Goal: Task Accomplishment & Management: Manage account settings

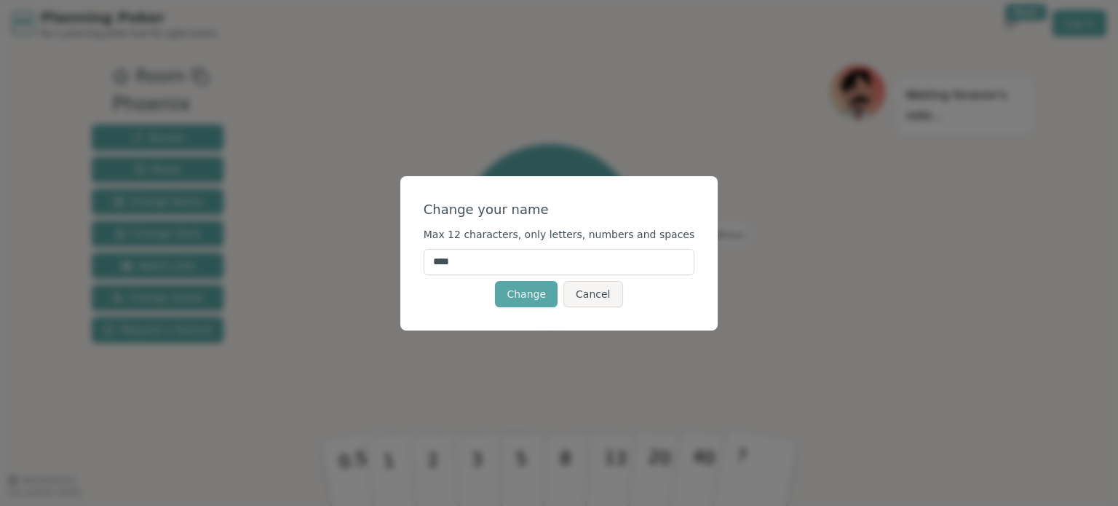
click at [477, 260] on input "****" at bounding box center [559, 262] width 271 height 26
type input "*****"
click at [521, 295] on button "Change" at bounding box center [526, 294] width 63 height 26
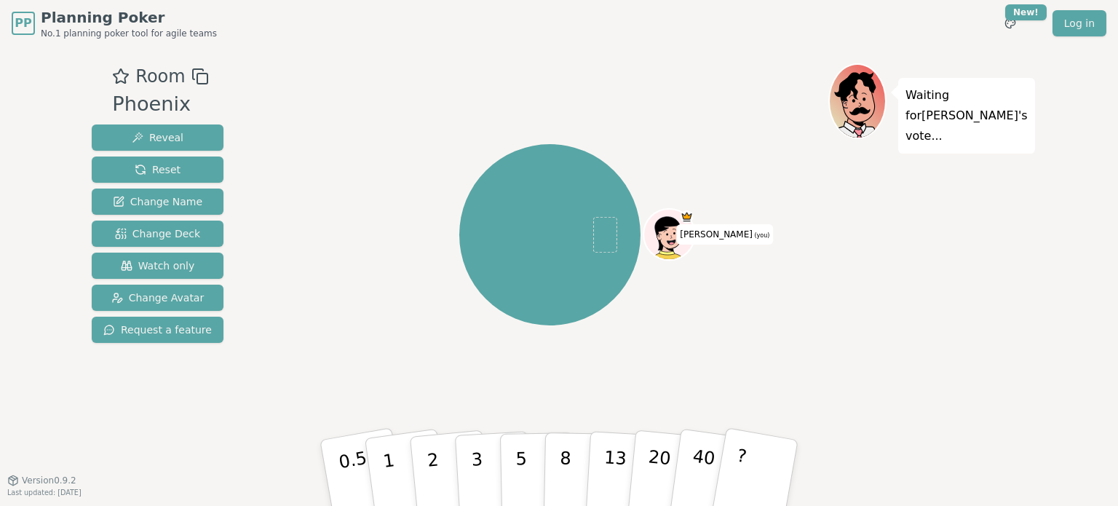
click at [669, 235] on icon at bounding box center [670, 237] width 5 height 4
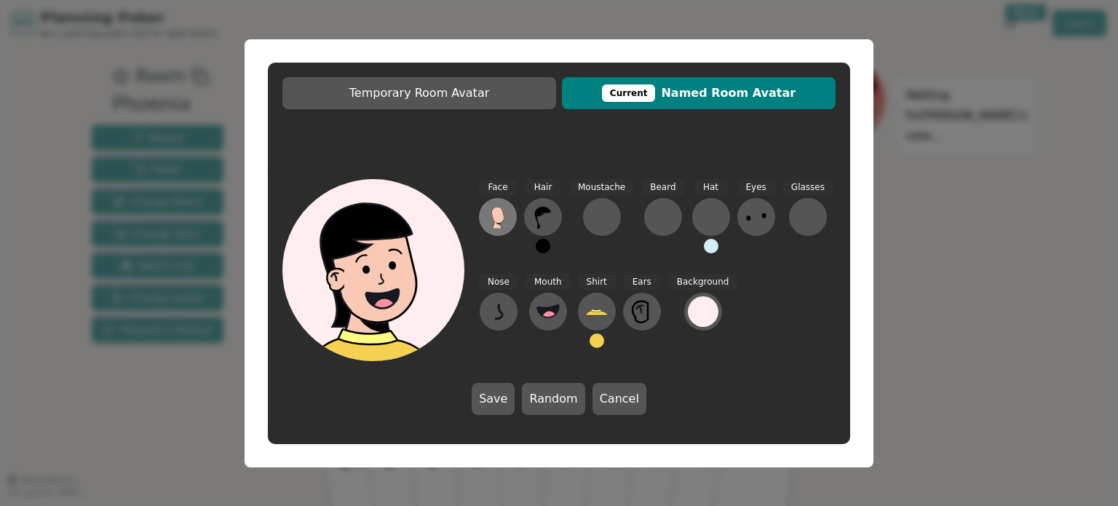
click at [504, 217] on icon at bounding box center [497, 215] width 12 height 16
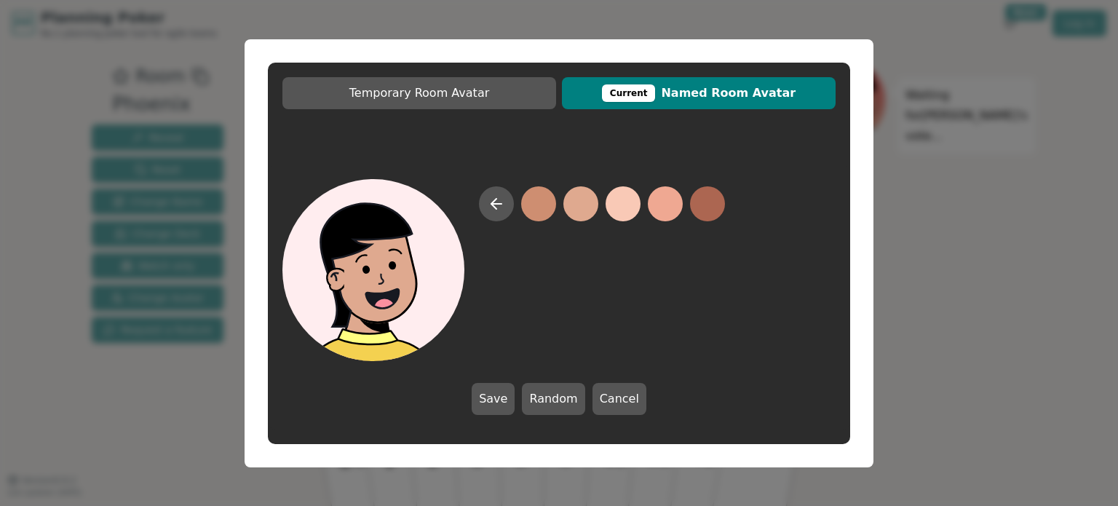
click at [587, 199] on button at bounding box center [580, 203] width 35 height 35
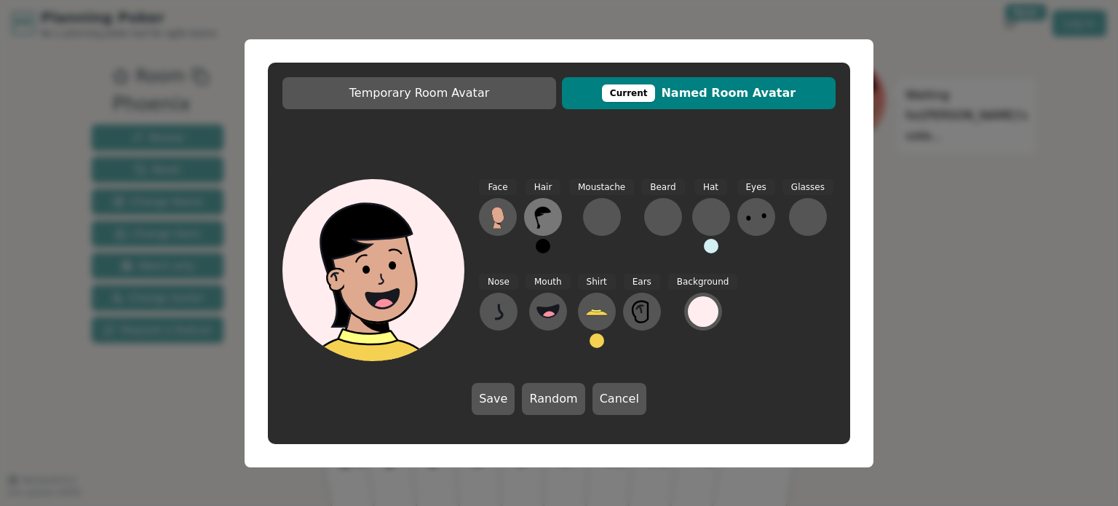
click at [536, 216] on icon at bounding box center [543, 218] width 16 height 22
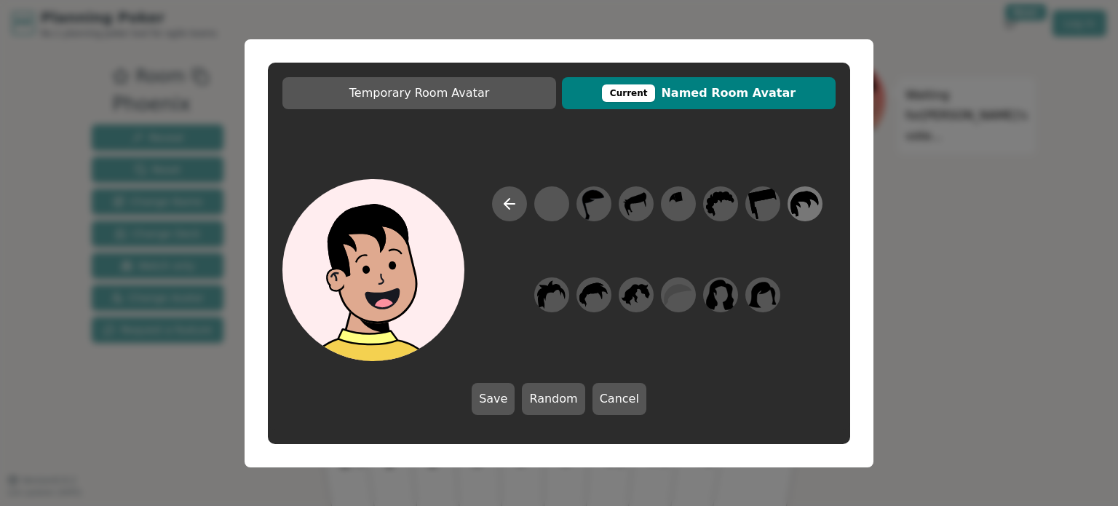
click at [797, 204] on icon at bounding box center [804, 203] width 28 height 25
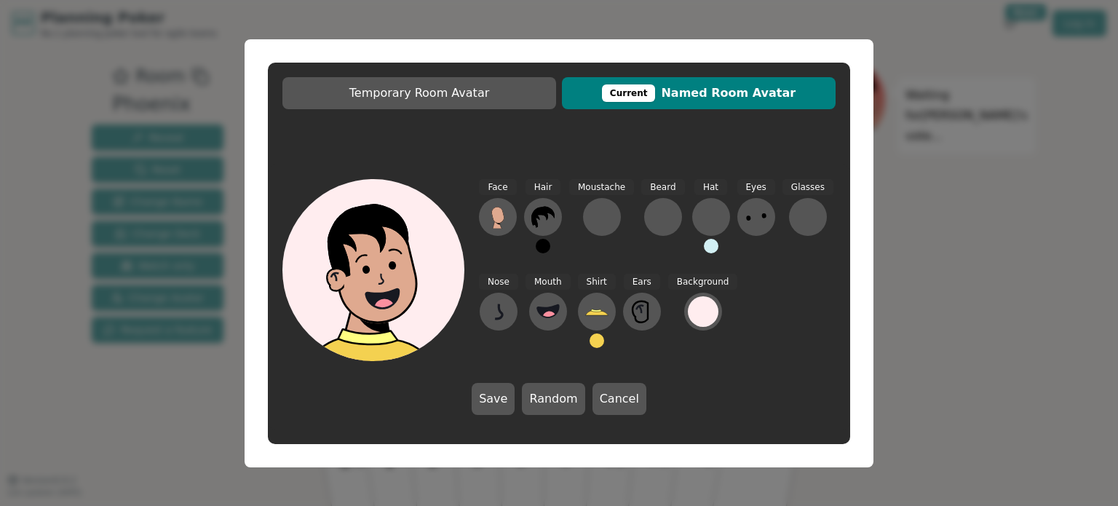
click at [545, 250] on button at bounding box center [543, 246] width 15 height 15
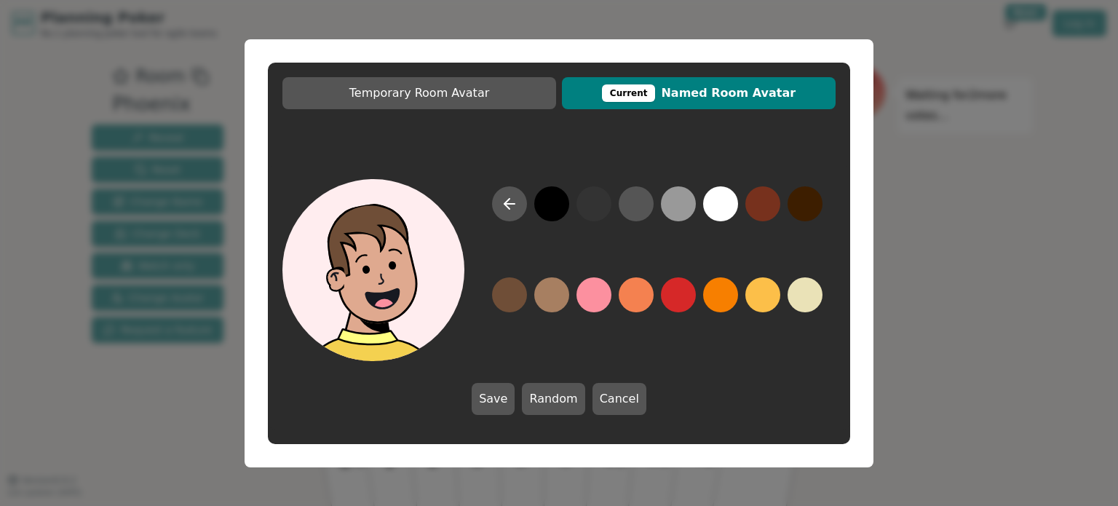
click at [526, 296] on button at bounding box center [509, 294] width 35 height 35
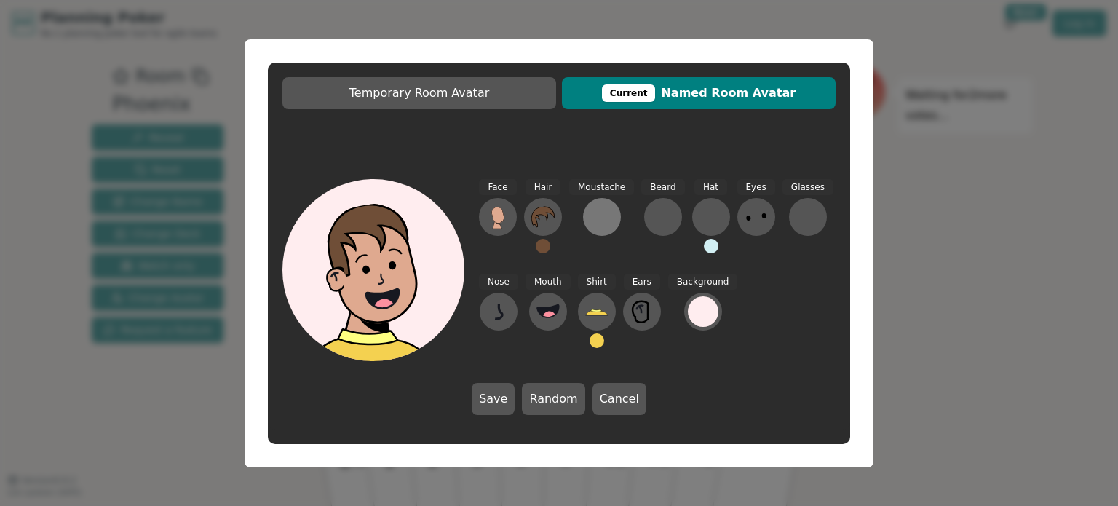
click at [605, 222] on div at bounding box center [601, 216] width 23 height 23
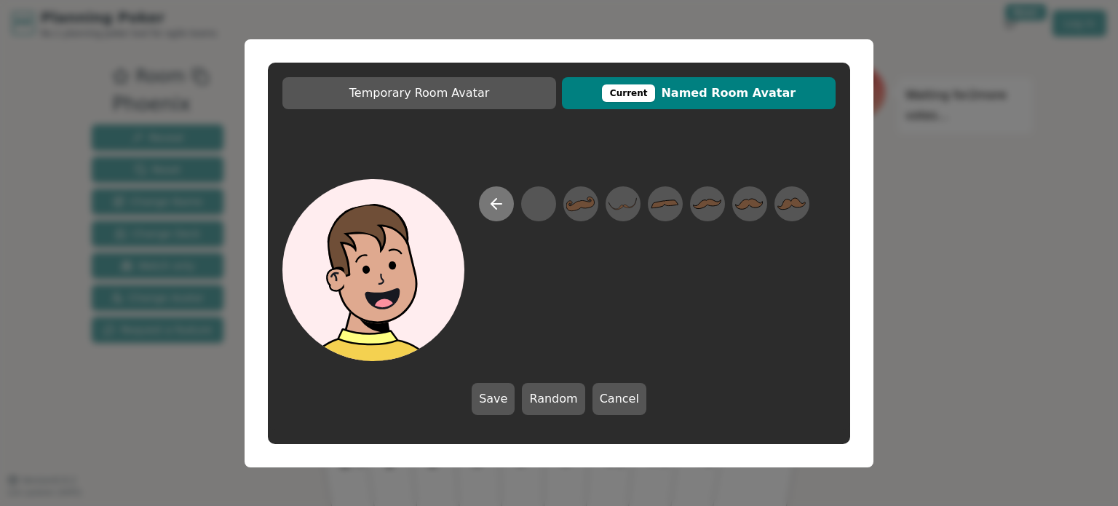
click at [501, 209] on icon at bounding box center [496, 203] width 17 height 17
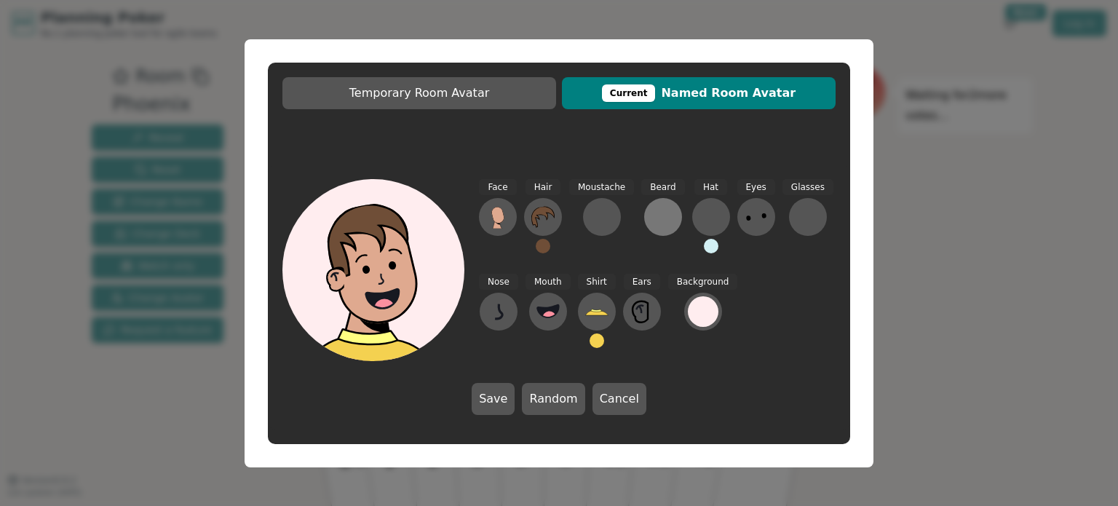
click at [657, 219] on div at bounding box center [662, 216] width 23 height 23
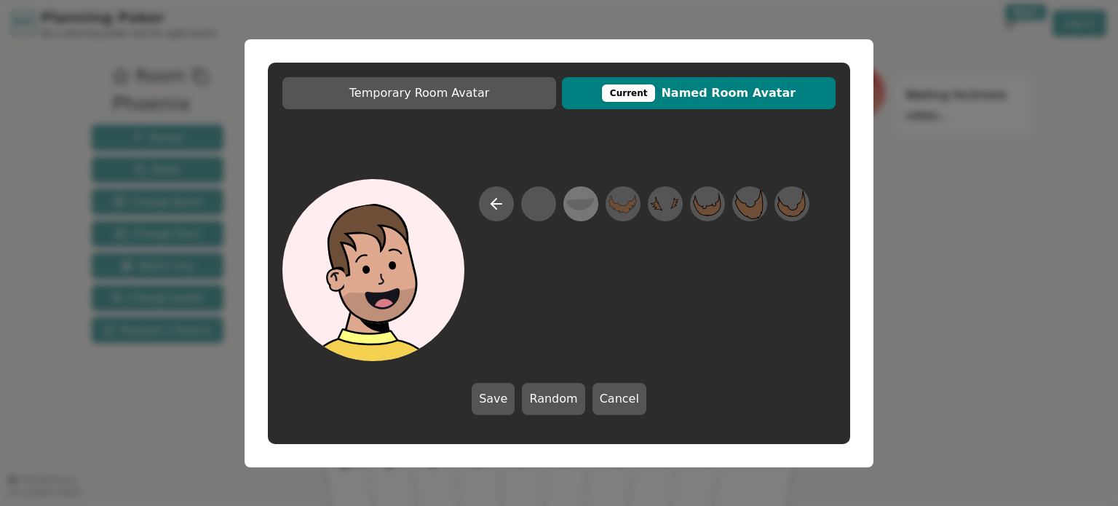
click at [582, 203] on icon at bounding box center [580, 203] width 28 height 13
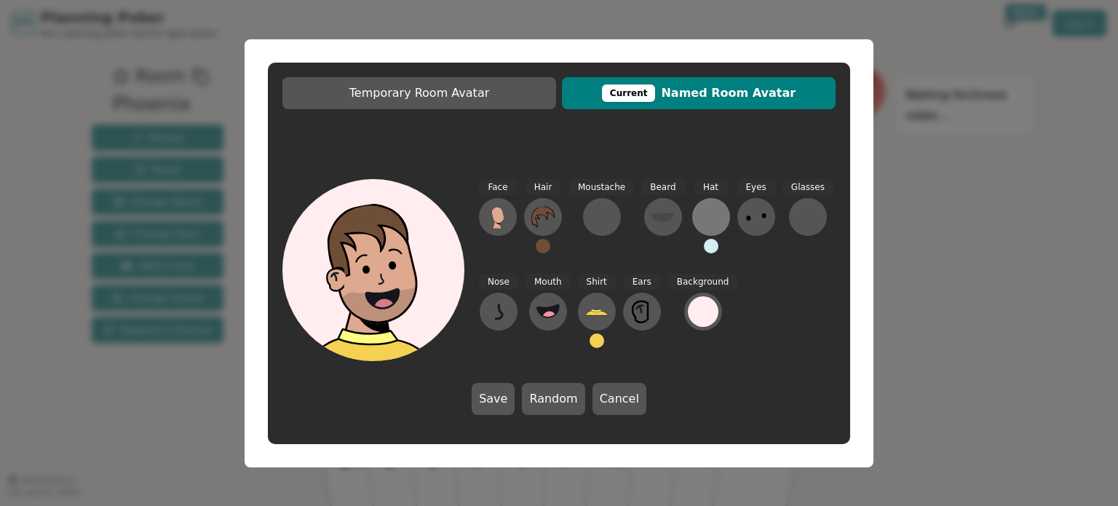
click at [699, 209] on div at bounding box center [710, 216] width 23 height 23
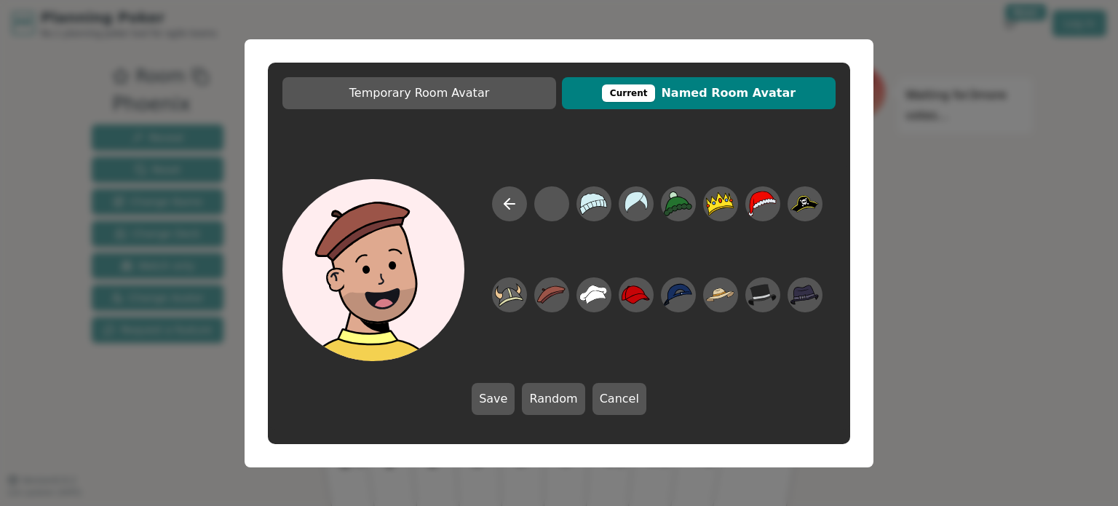
click at [601, 398] on button "Cancel" at bounding box center [619, 399] width 54 height 32
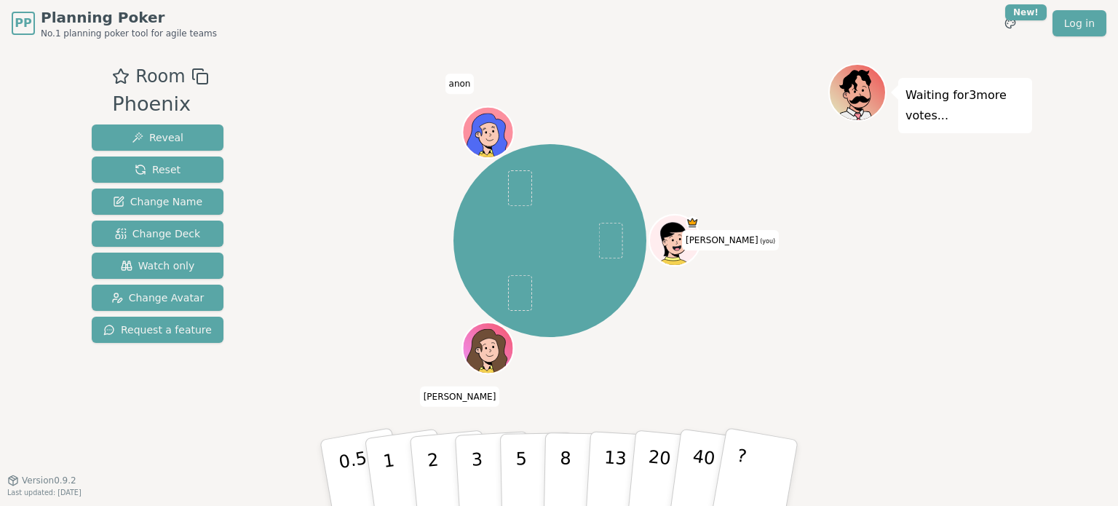
click at [673, 234] on icon at bounding box center [676, 237] width 40 height 6
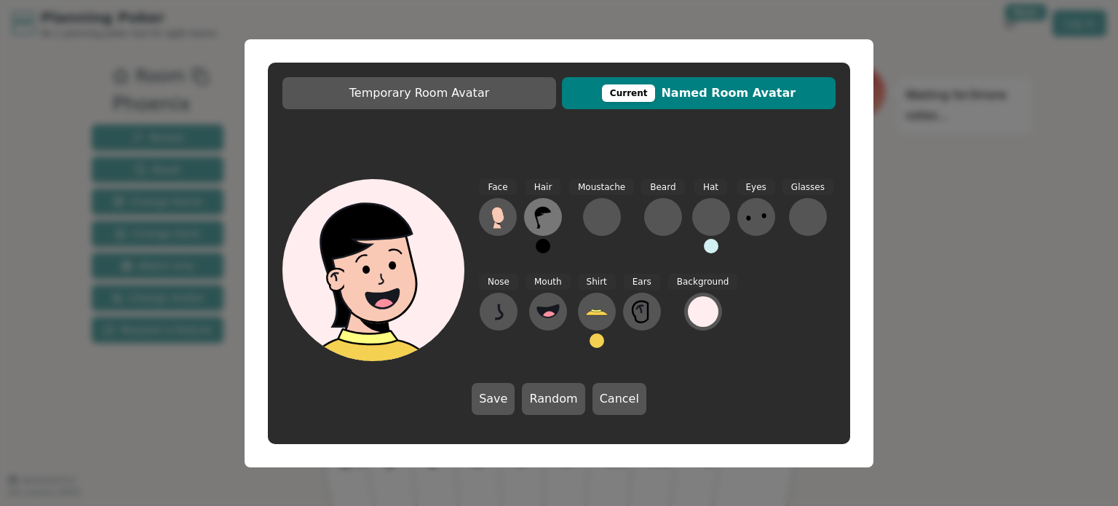
click at [536, 218] on icon at bounding box center [542, 216] width 23 height 23
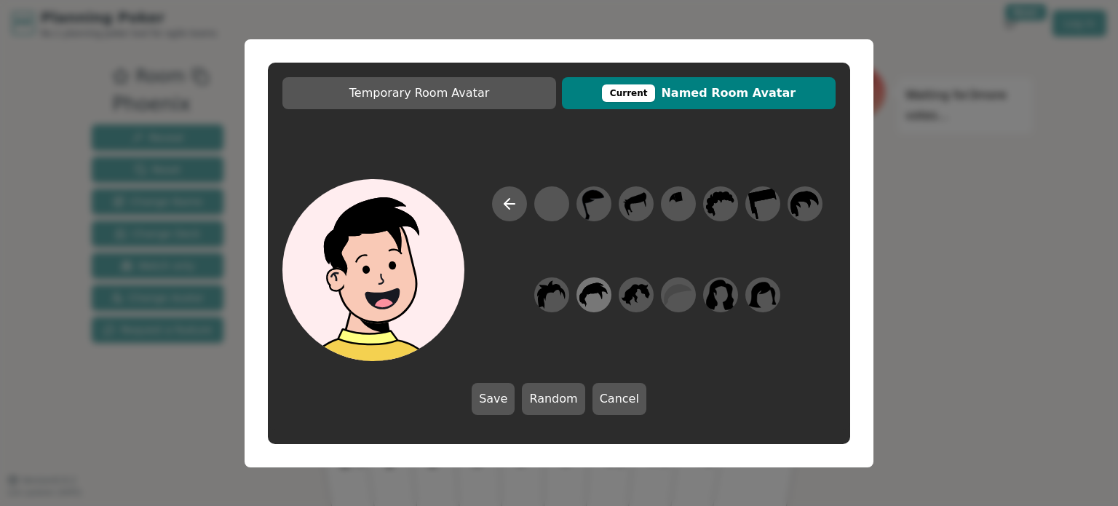
click at [585, 295] on icon at bounding box center [593, 294] width 28 height 24
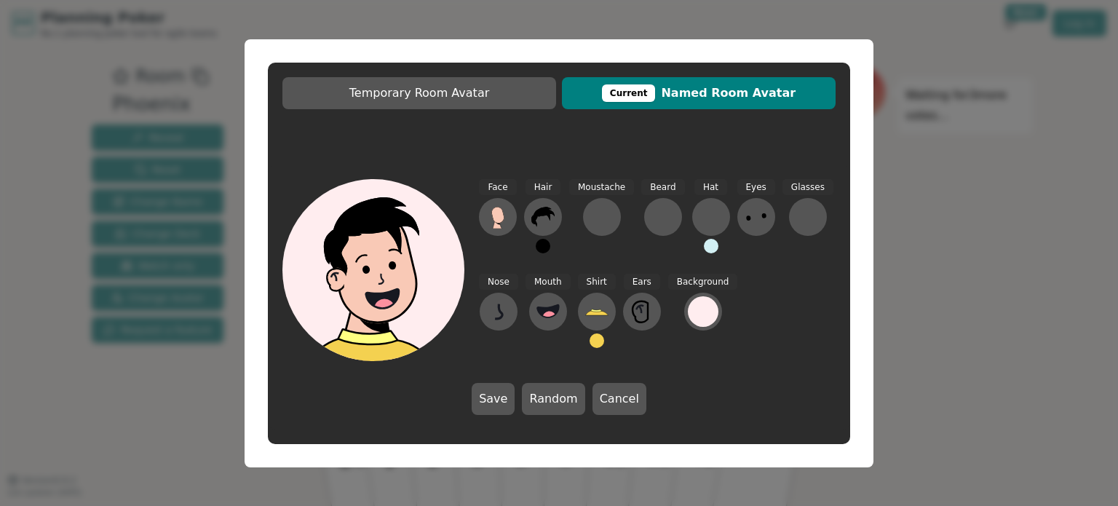
click at [544, 250] on button at bounding box center [543, 246] width 15 height 15
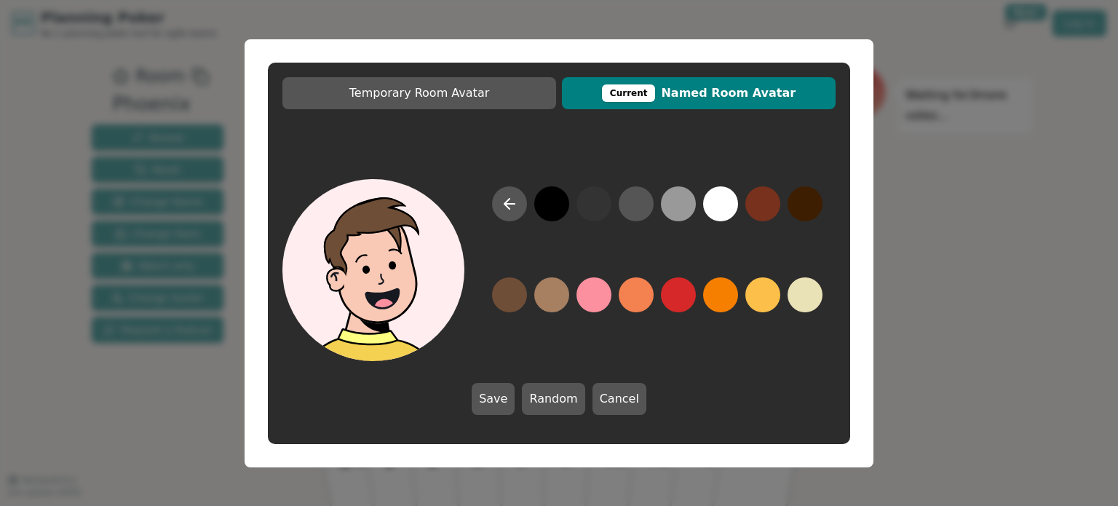
click at [510, 293] on button at bounding box center [509, 294] width 35 height 35
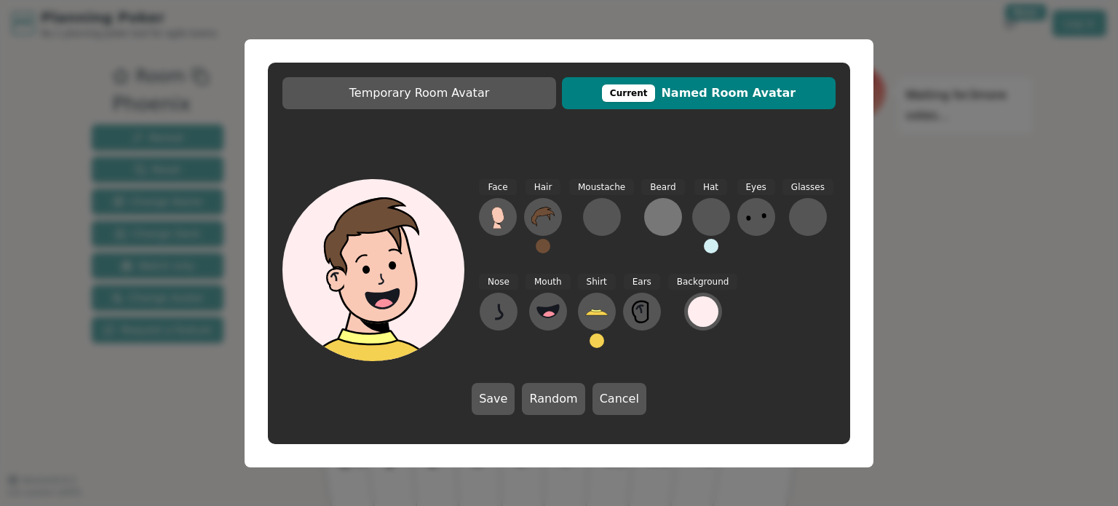
click at [651, 217] on div at bounding box center [662, 216] width 23 height 23
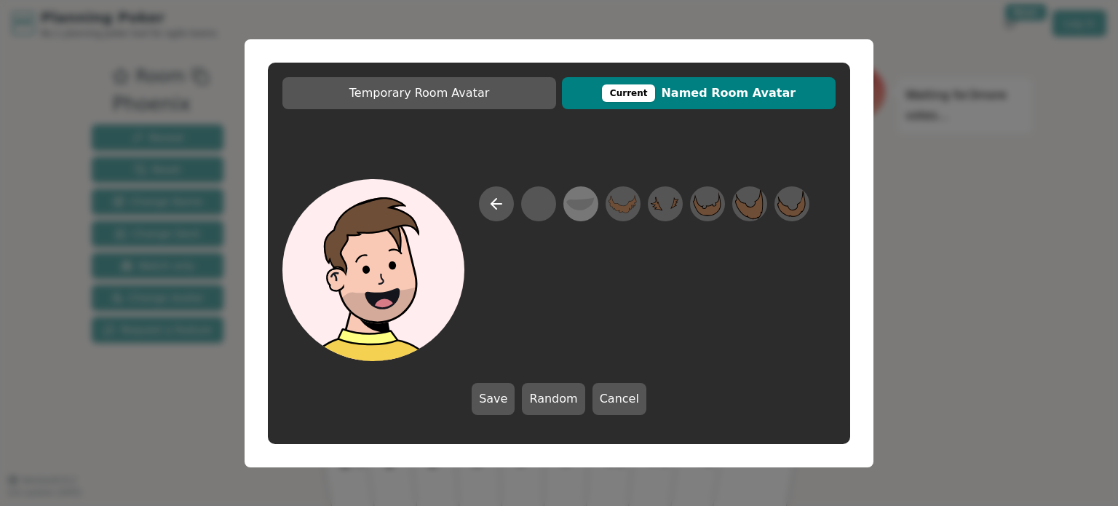
click at [578, 211] on icon at bounding box center [580, 203] width 28 height 33
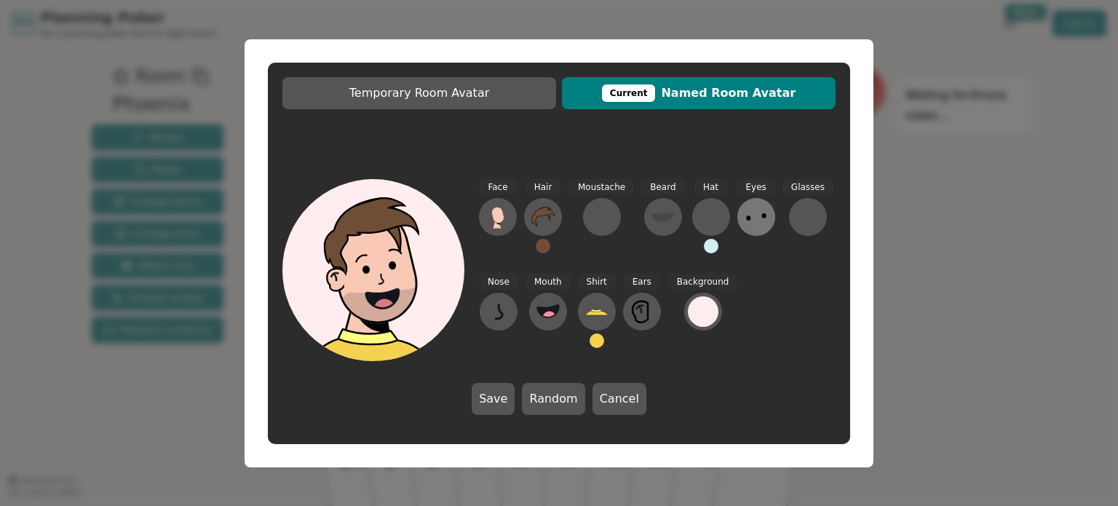
click at [758, 214] on button at bounding box center [756, 217] width 38 height 38
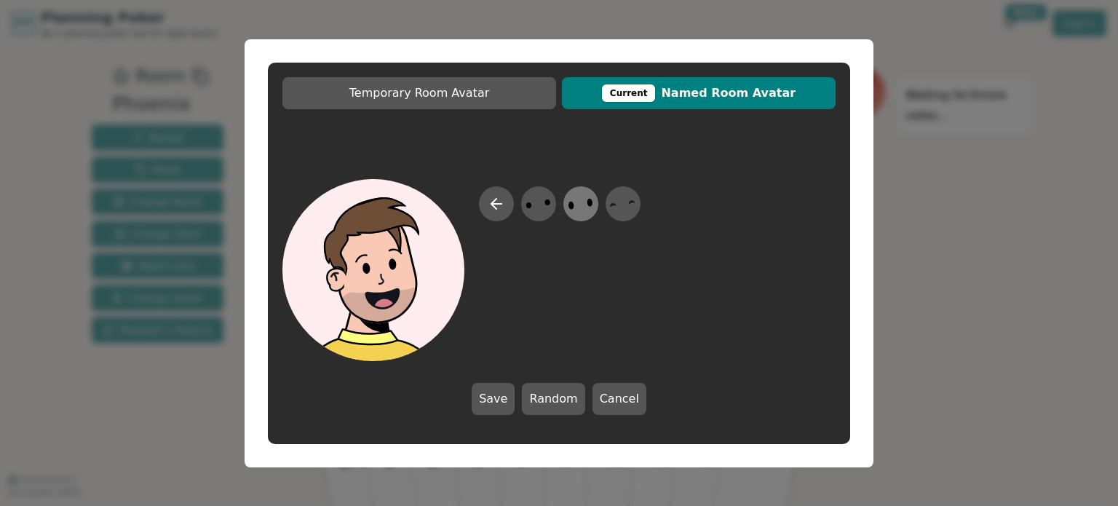
click at [579, 203] on icon at bounding box center [580, 203] width 28 height 33
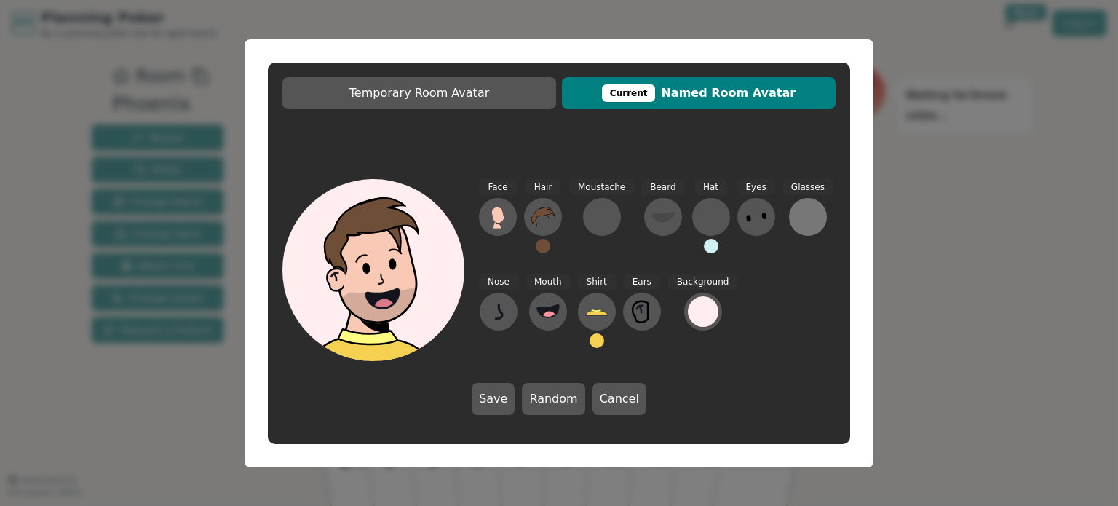
click at [796, 208] on div at bounding box center [807, 216] width 23 height 23
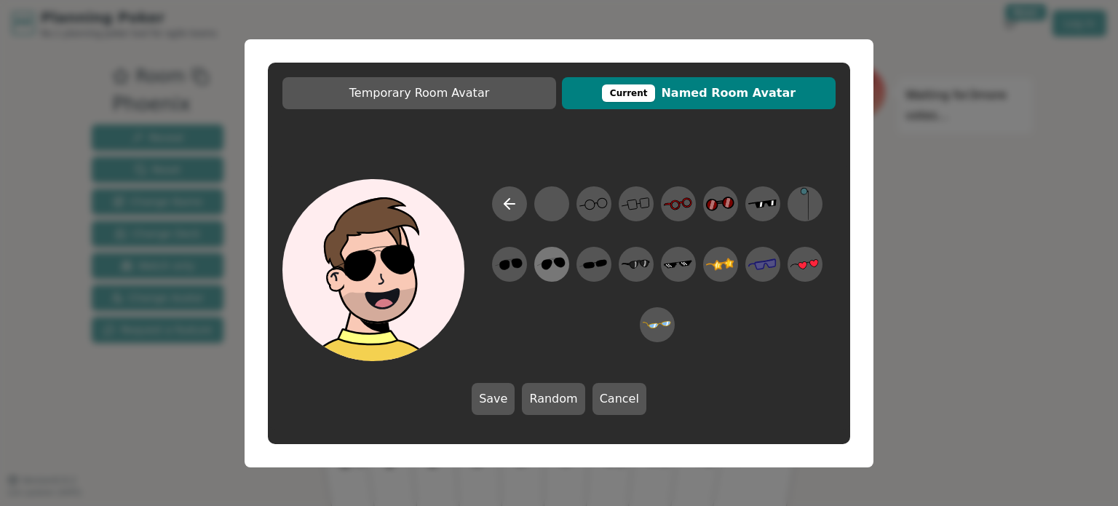
click at [547, 263] on icon at bounding box center [547, 264] width 11 height 10
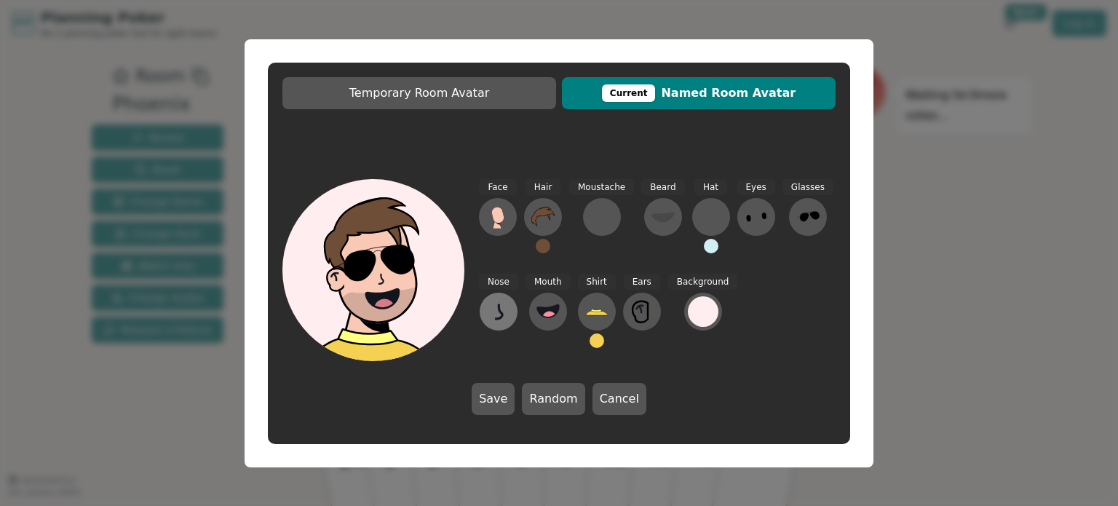
click at [496, 303] on icon at bounding box center [498, 311] width 23 height 23
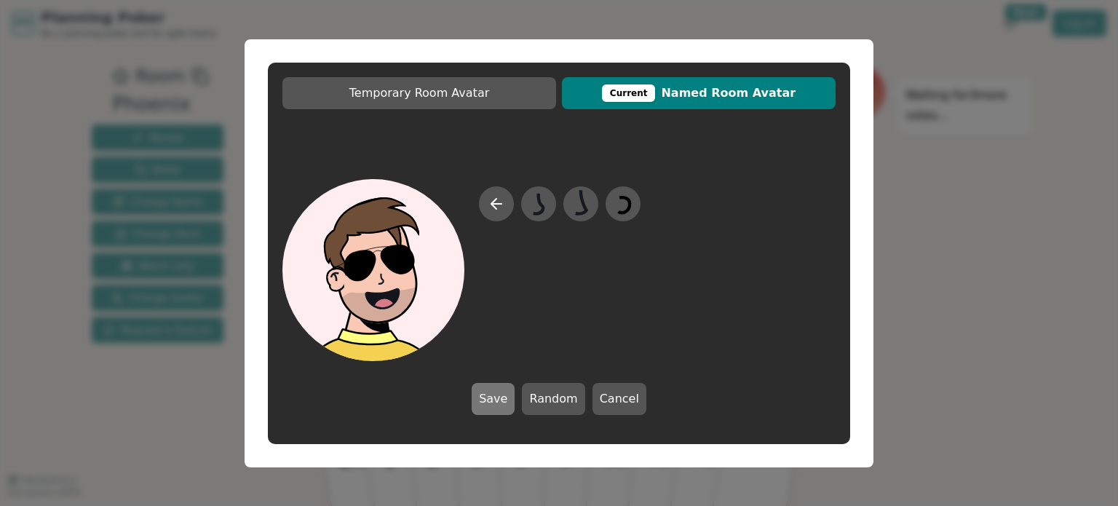
click at [506, 397] on button "Save" at bounding box center [493, 399] width 43 height 32
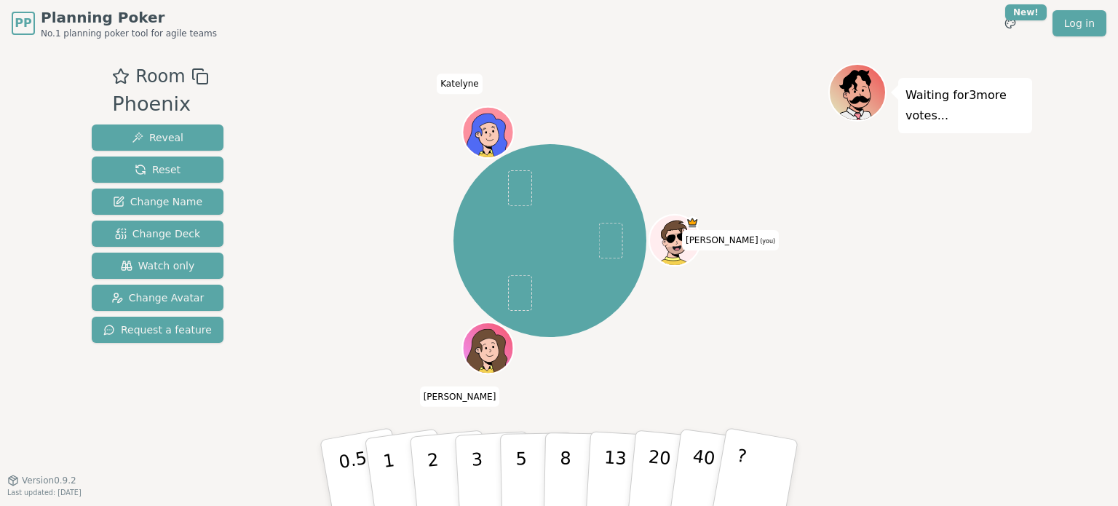
click at [667, 234] on icon at bounding box center [673, 239] width 49 height 11
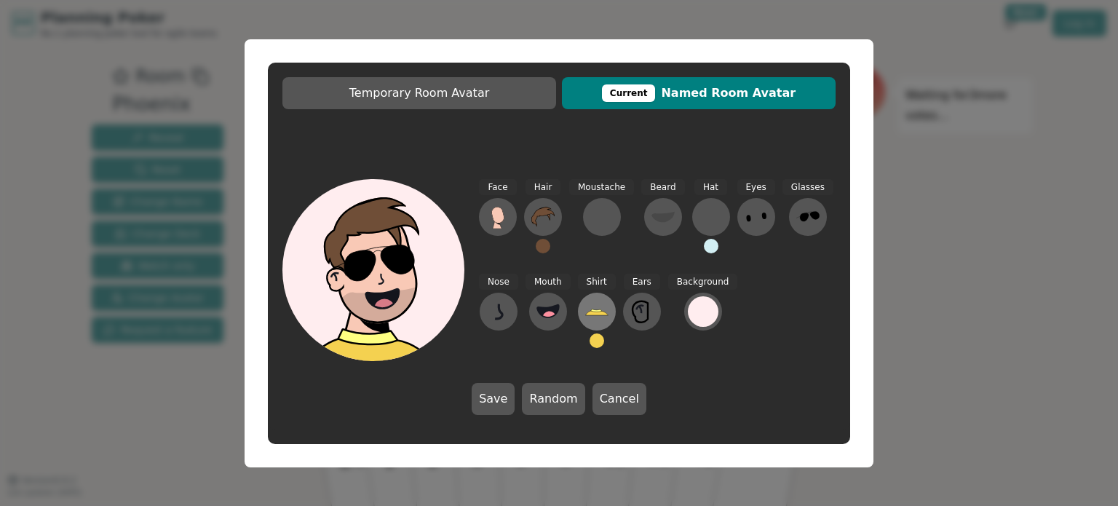
click at [588, 314] on icon at bounding box center [596, 312] width 23 height 5
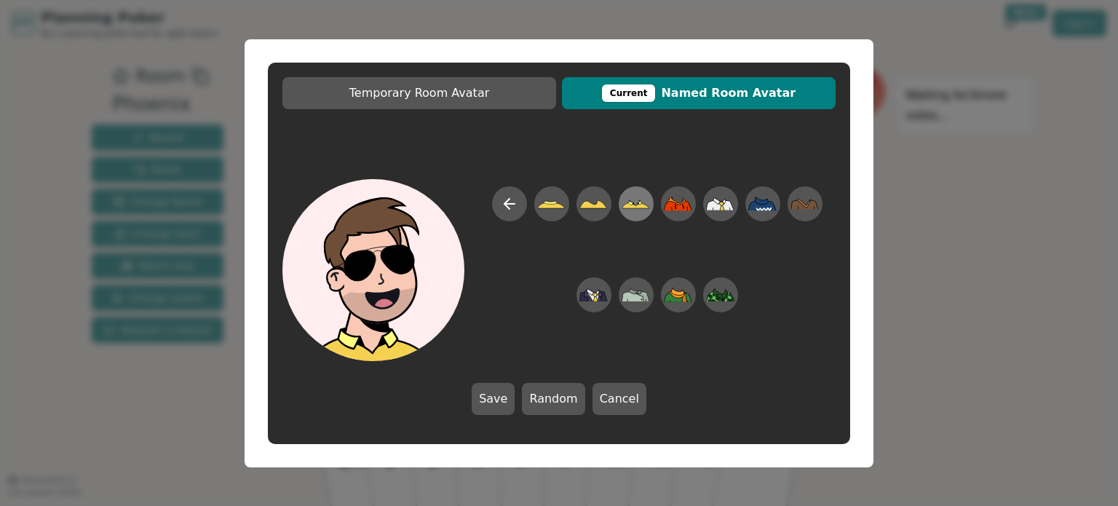
click at [638, 206] on icon at bounding box center [636, 205] width 28 height 6
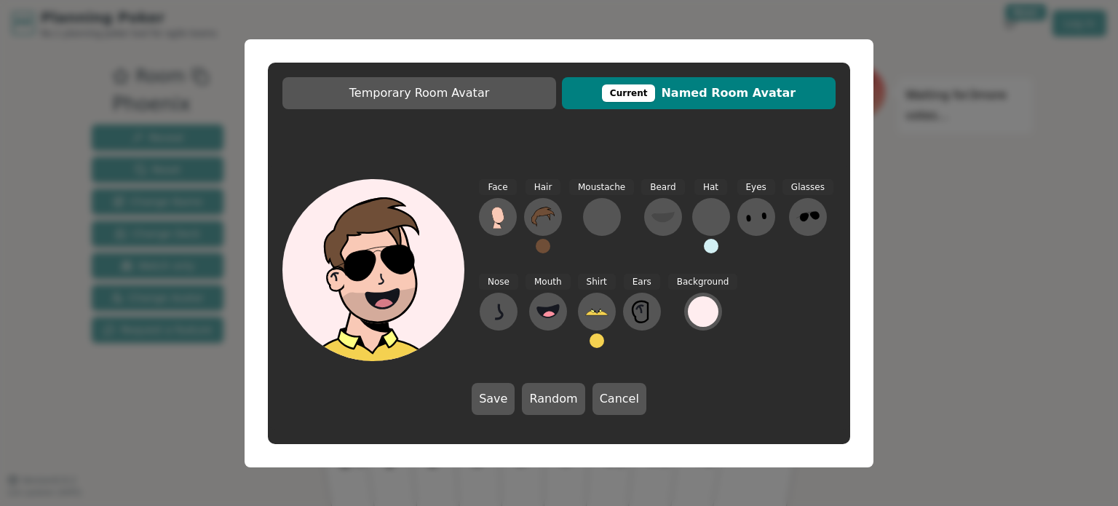
click at [586, 346] on div "Shirt" at bounding box center [597, 317] width 38 height 87
click at [589, 343] on button at bounding box center [596, 340] width 15 height 15
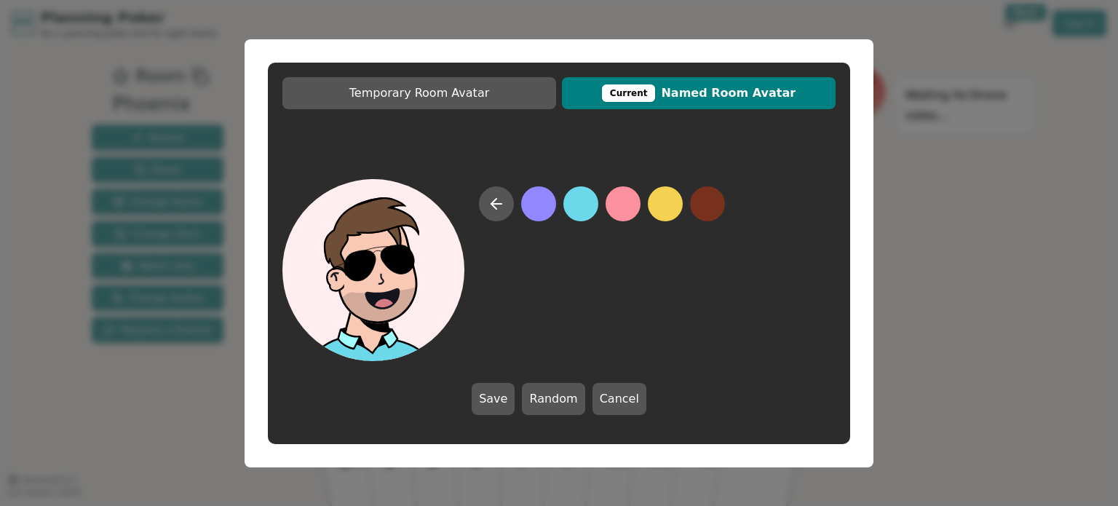
click at [569, 208] on button at bounding box center [580, 203] width 35 height 35
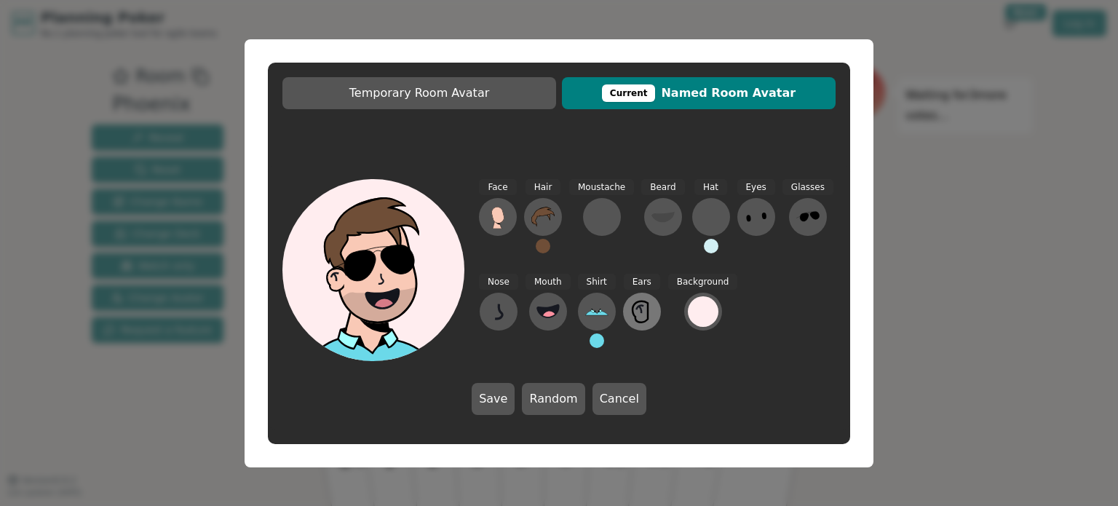
click at [642, 318] on icon at bounding box center [641, 311] width 23 height 23
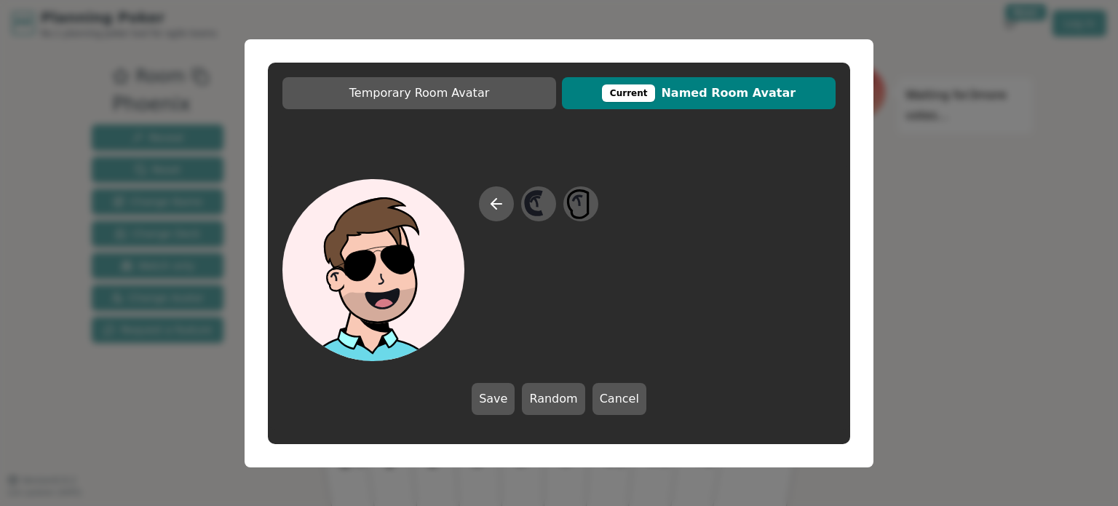
click at [510, 398] on button "Save" at bounding box center [493, 399] width 43 height 32
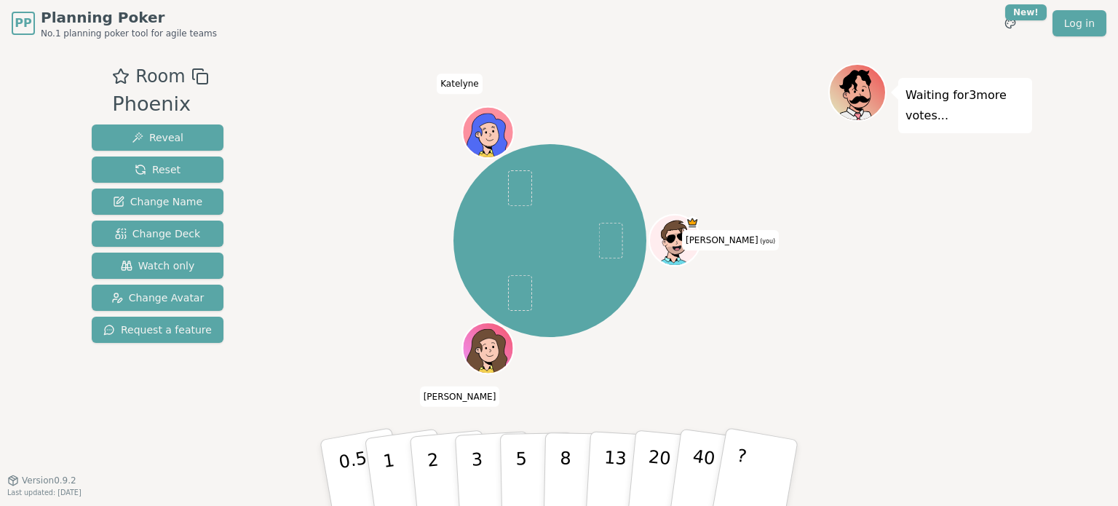
click at [684, 251] on icon at bounding box center [675, 249] width 49 height 9
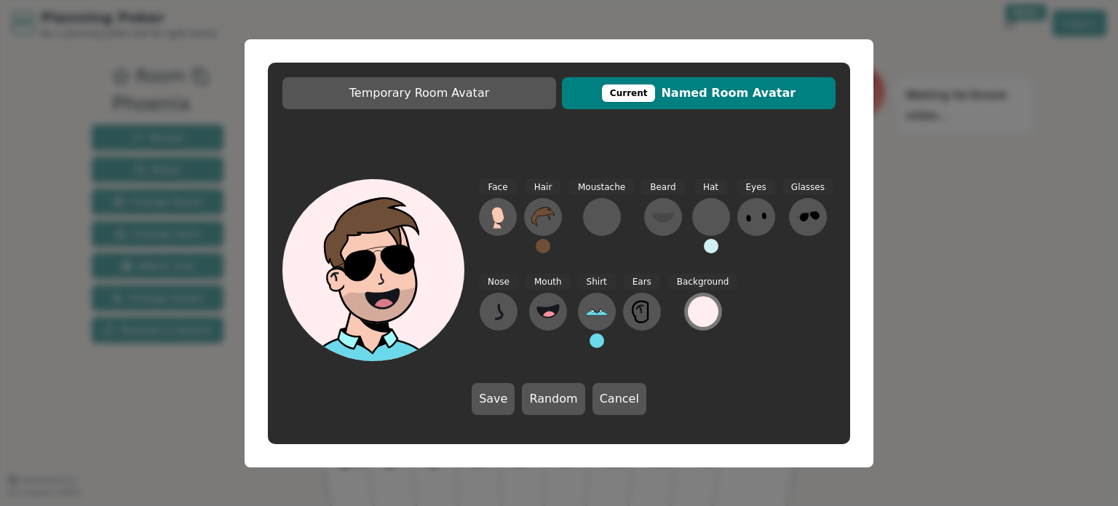
click at [691, 311] on div at bounding box center [703, 311] width 31 height 31
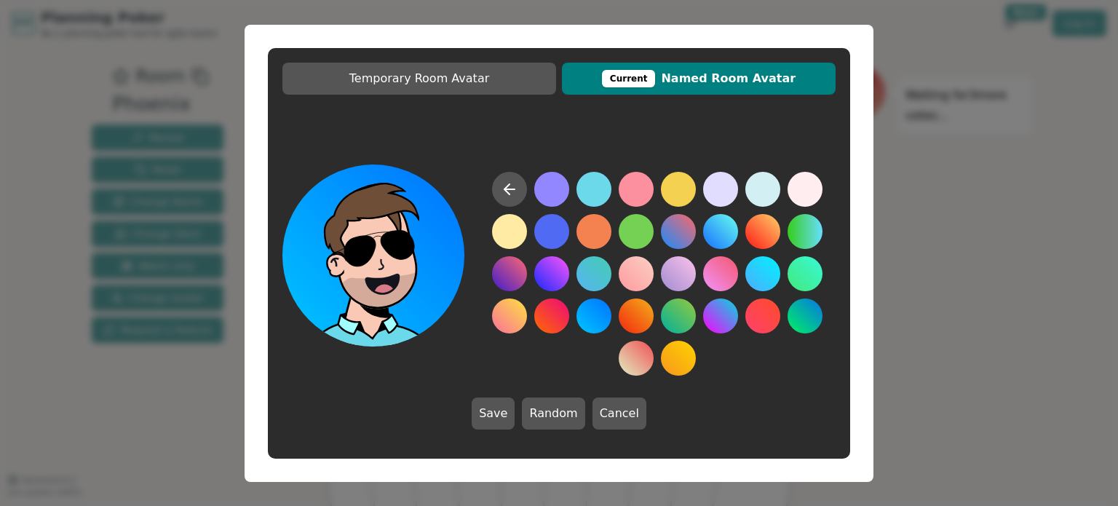
click at [585, 308] on button at bounding box center [593, 315] width 35 height 35
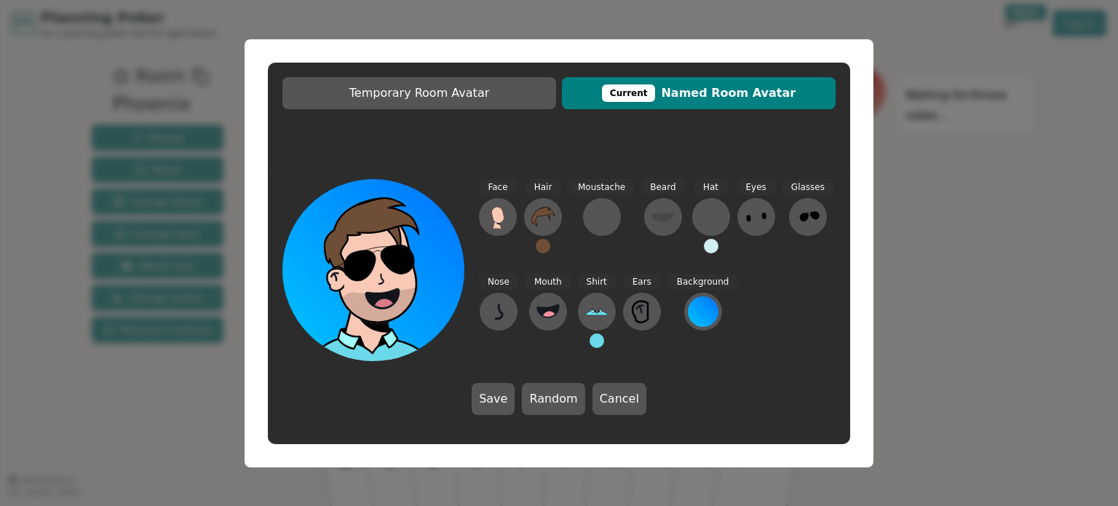
click at [593, 338] on button at bounding box center [596, 340] width 15 height 15
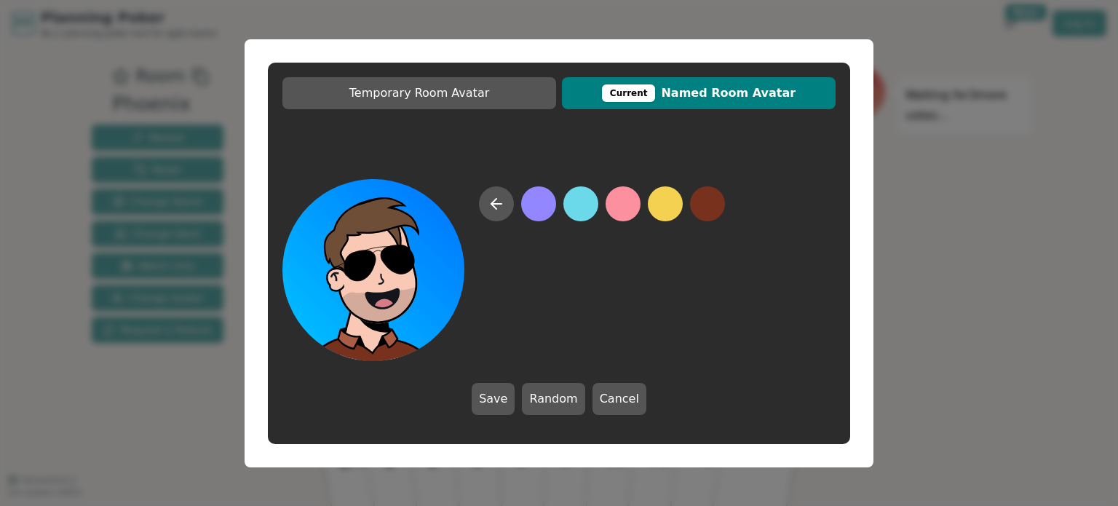
click at [711, 197] on button at bounding box center [707, 203] width 35 height 35
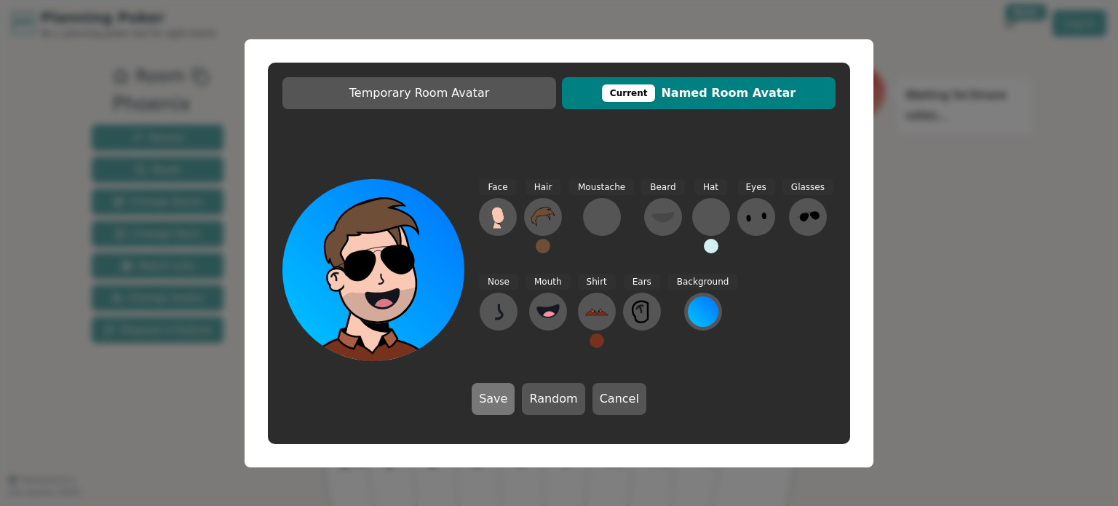
click at [509, 398] on button "Save" at bounding box center [493, 399] width 43 height 32
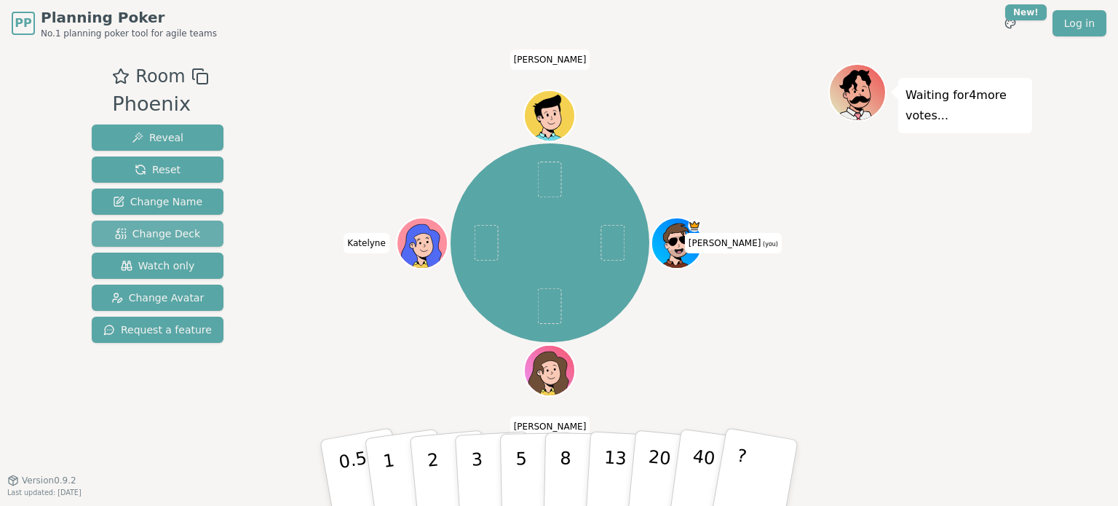
click at [164, 237] on span "Change Deck" at bounding box center [157, 233] width 85 height 15
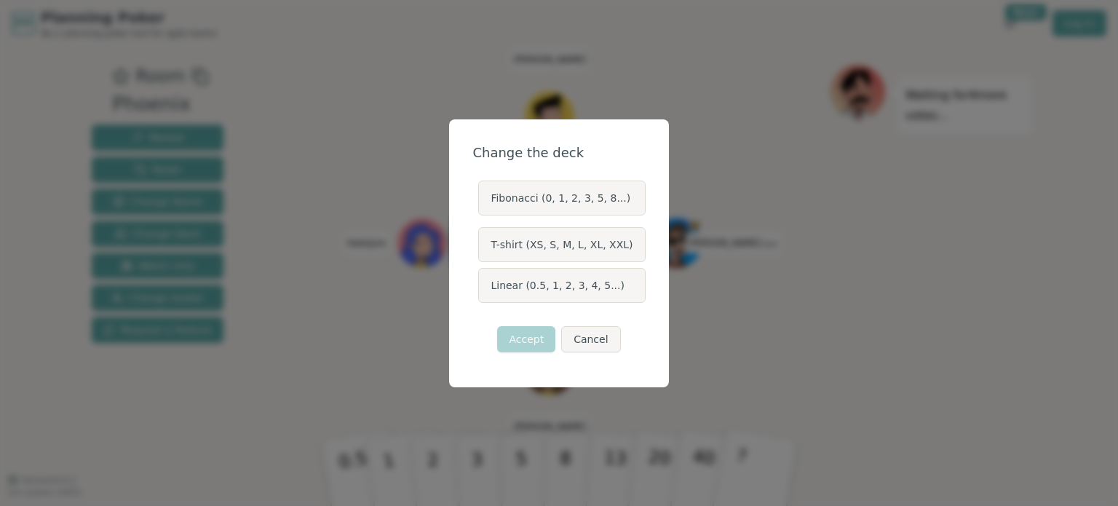
click at [286, 178] on div "Change the deck Fibonacci (0, 1, 2, 3, 5, 8...) T-shirt (XS, S, M, L, XL, XXL) …" at bounding box center [559, 253] width 1118 height 506
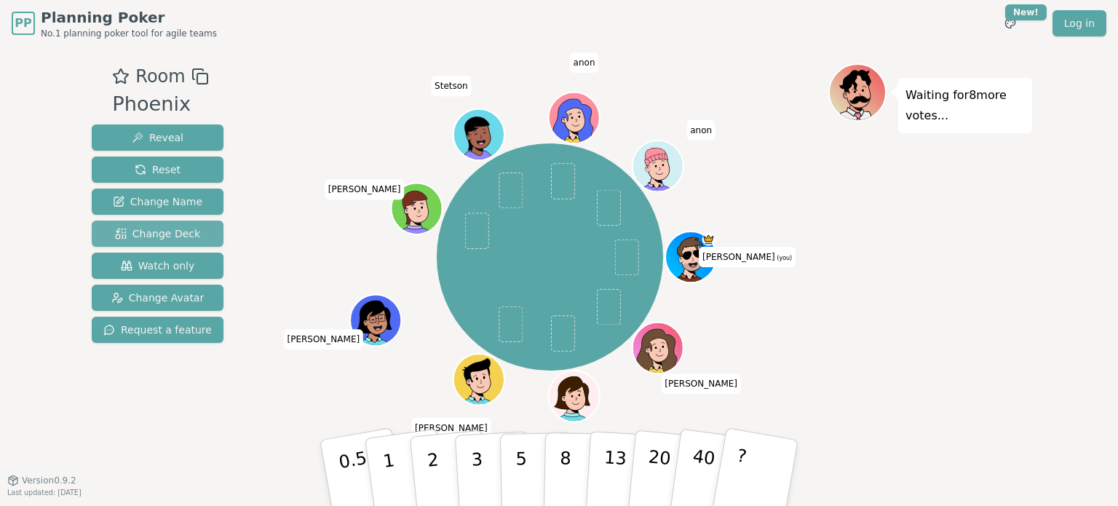
click at [162, 229] on span "Change Deck" at bounding box center [157, 233] width 85 height 15
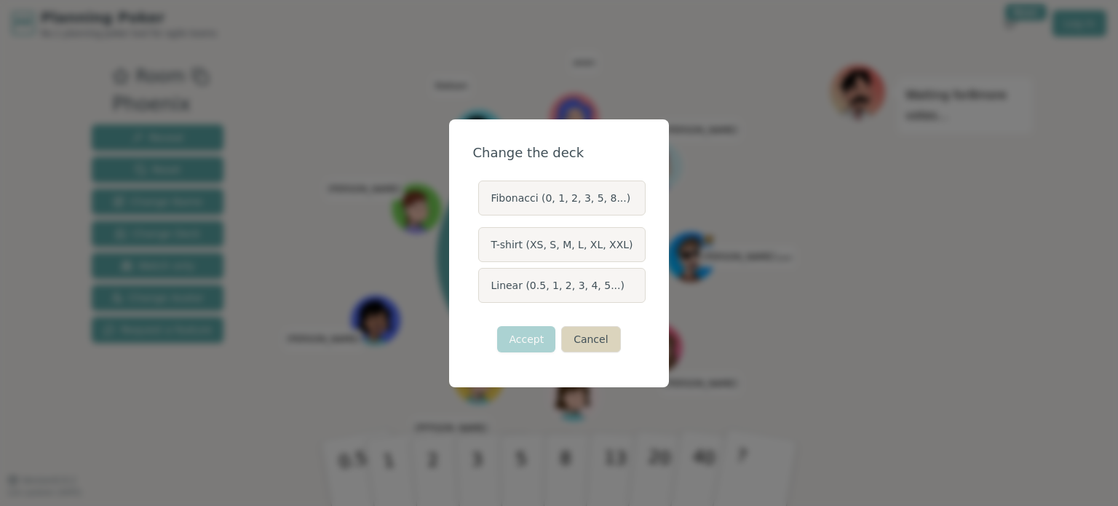
click at [579, 346] on button "Cancel" at bounding box center [590, 339] width 59 height 26
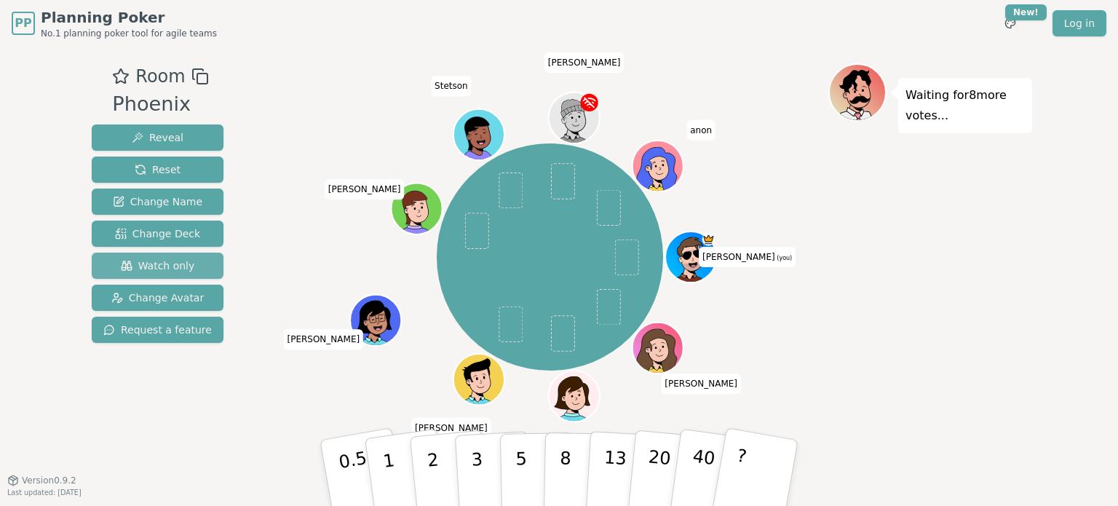
click at [172, 264] on span "Watch only" at bounding box center [158, 265] width 74 height 15
